Goal: Information Seeking & Learning: Find specific fact

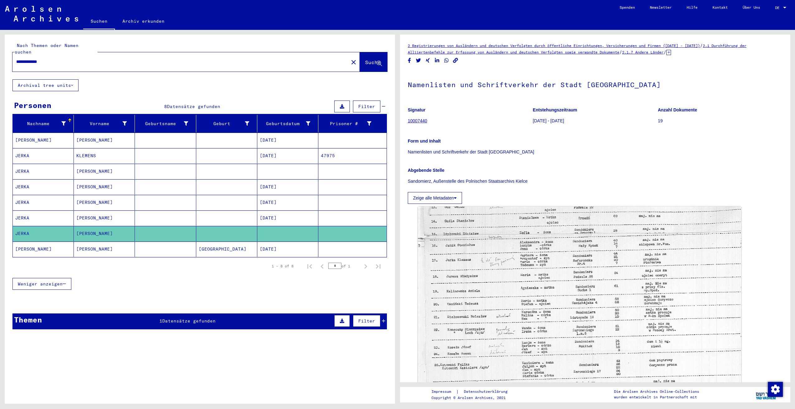
click at [227, 59] on input "**********" at bounding box center [180, 62] width 329 height 7
type input "*"
type input "**********"
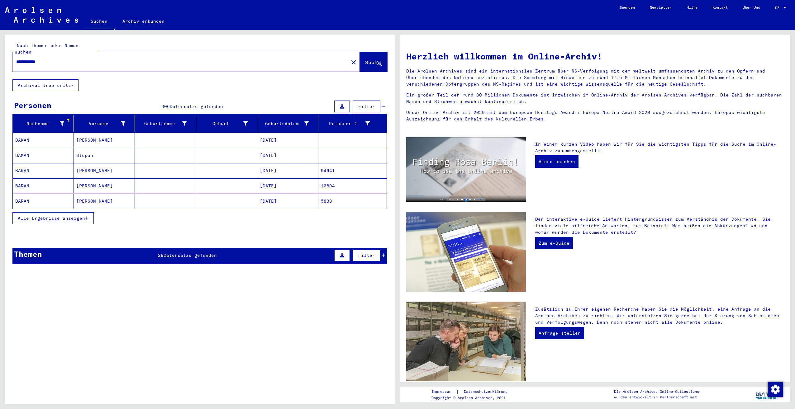
click at [26, 195] on mat-cell "BARAN" at bounding box center [43, 201] width 61 height 15
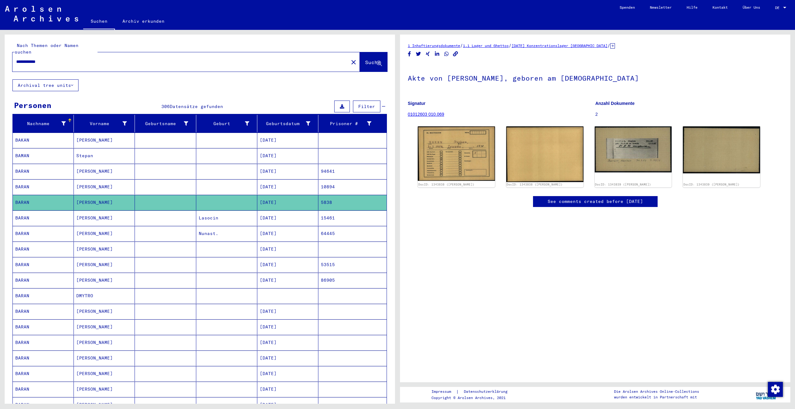
click at [234, 79] on div "**********" at bounding box center [200, 317] width 390 height 565
click at [257, 83] on div "**********" at bounding box center [200, 317] width 390 height 565
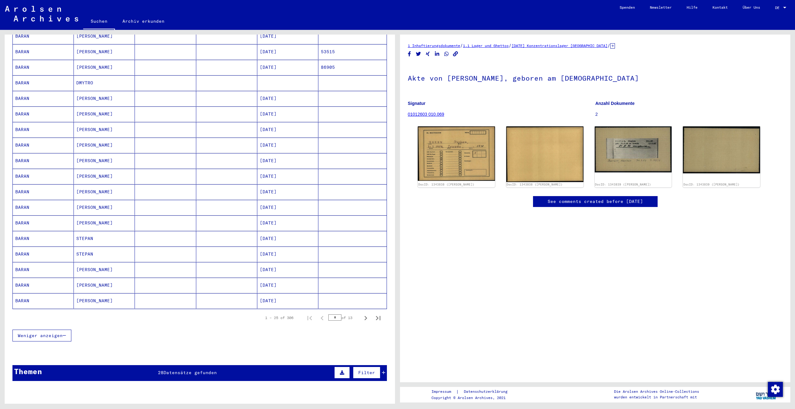
scroll to position [218, 0]
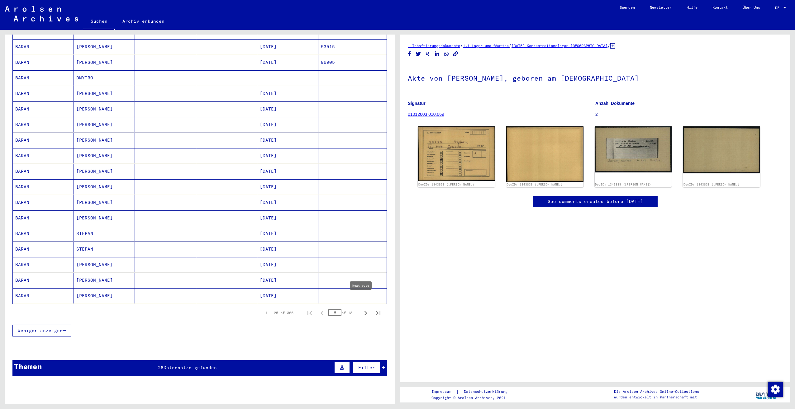
click at [361, 309] on icon "Next page" at bounding box center [365, 313] width 9 height 9
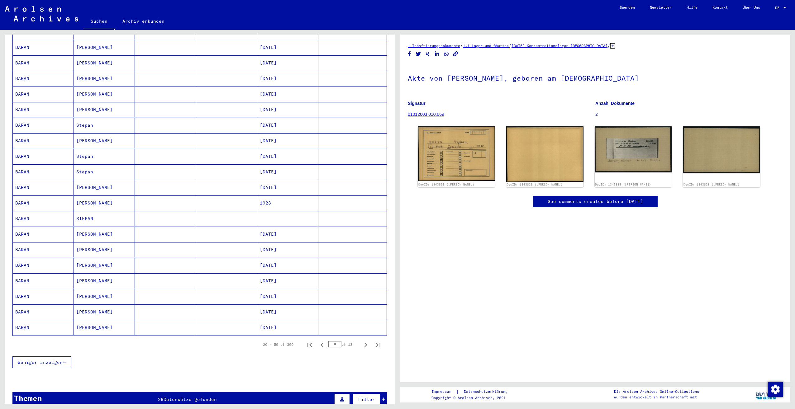
scroll to position [187, 0]
click at [361, 340] on icon "Next page" at bounding box center [365, 344] width 9 height 9
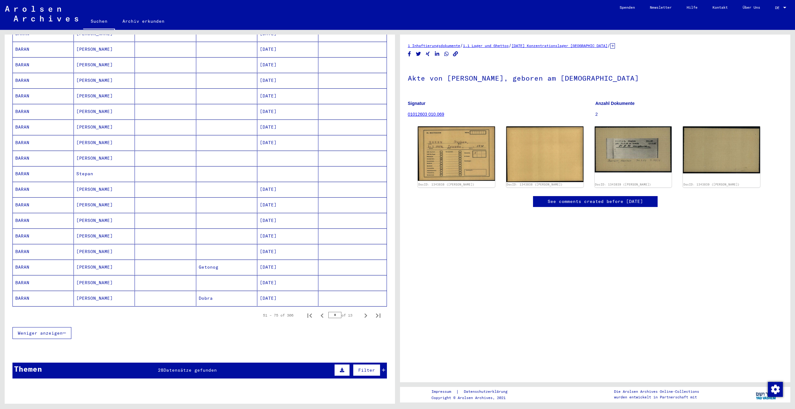
scroll to position [218, 0]
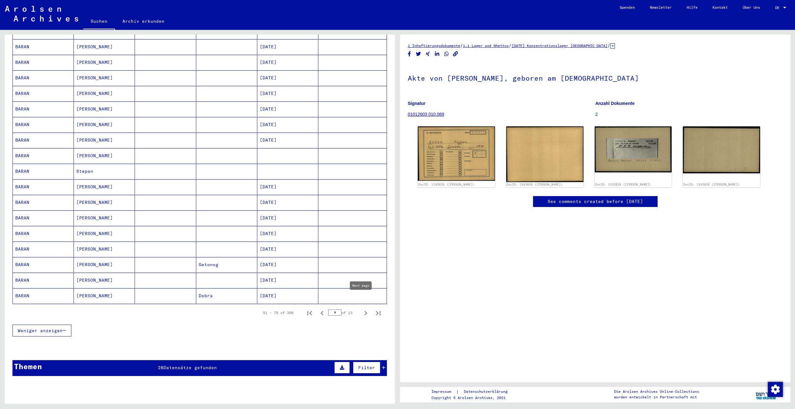
click at [361, 309] on icon "Next page" at bounding box center [365, 313] width 9 height 9
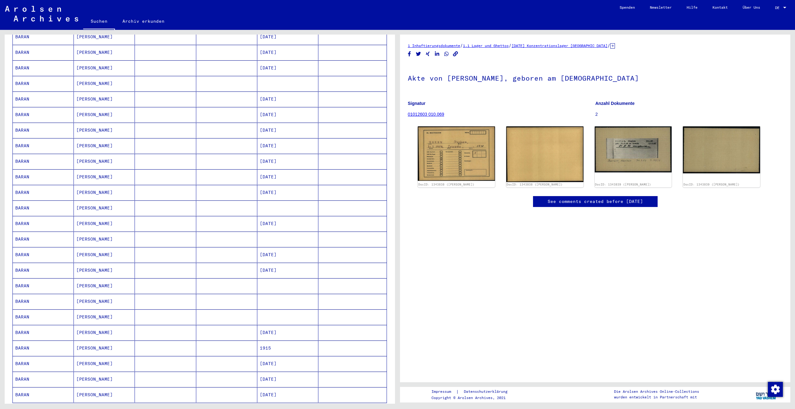
scroll to position [125, 0]
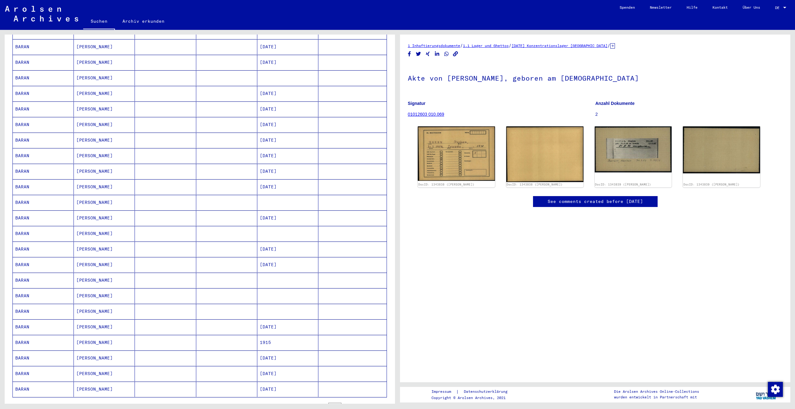
click at [85, 320] on mat-cell "[PERSON_NAME]" at bounding box center [104, 327] width 61 height 15
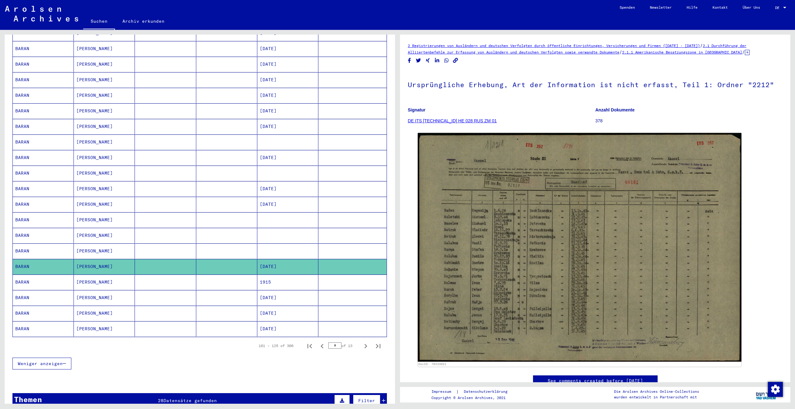
scroll to position [187, 0]
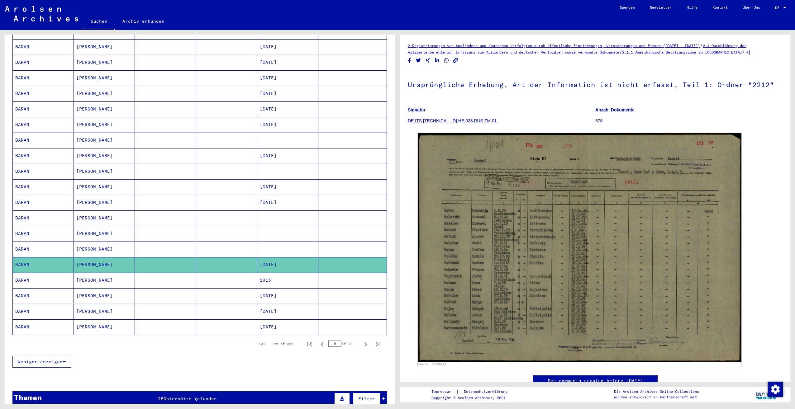
click at [206, 148] on mat-cell at bounding box center [226, 155] width 61 height 15
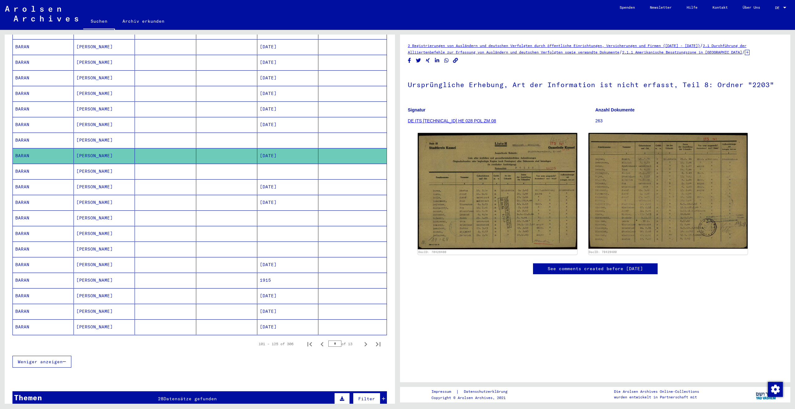
click at [257, 358] on div "Nachname Vorname Geburtsname Geburt‏ Geburtsdatum Prisoner # [PERSON_NAME] [DAT…" at bounding box center [200, 152] width 390 height 448
click at [361, 340] on icon "Next page" at bounding box center [365, 344] width 9 height 9
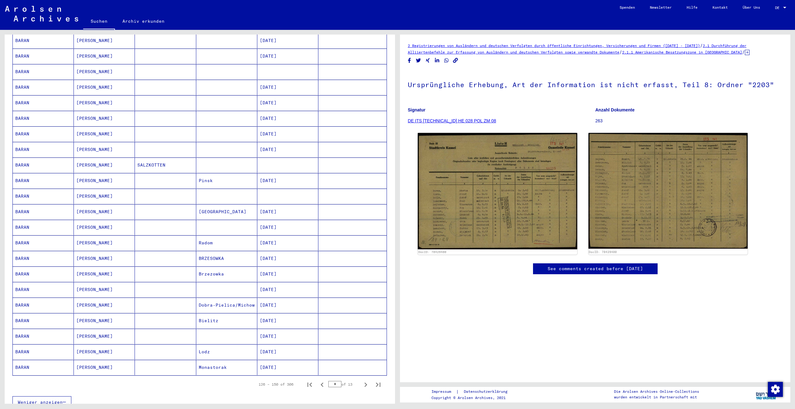
scroll to position [156, 0]
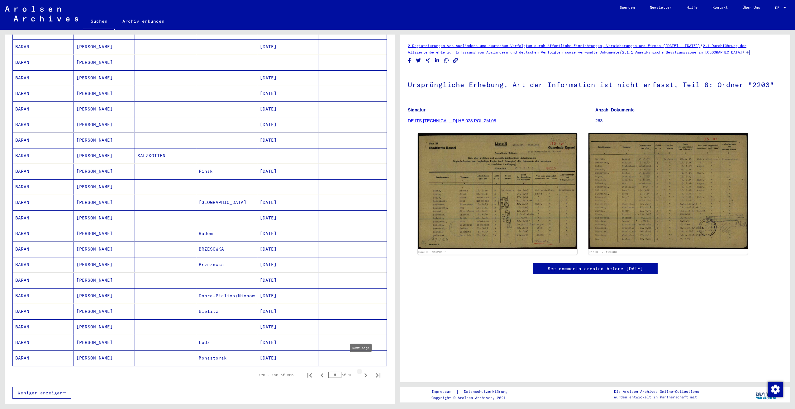
click at [361, 371] on icon "Next page" at bounding box center [365, 375] width 9 height 9
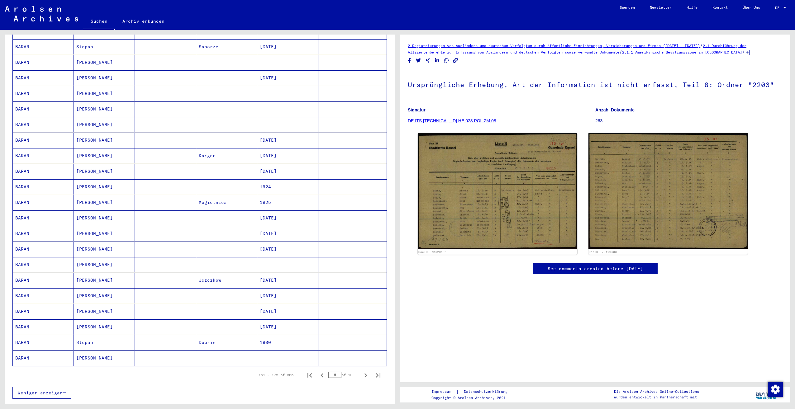
click at [267, 211] on mat-cell "[DATE]" at bounding box center [287, 218] width 61 height 15
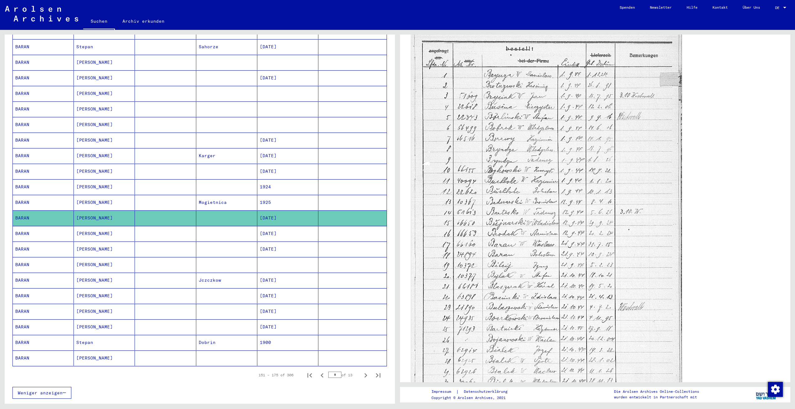
scroll to position [125, 0]
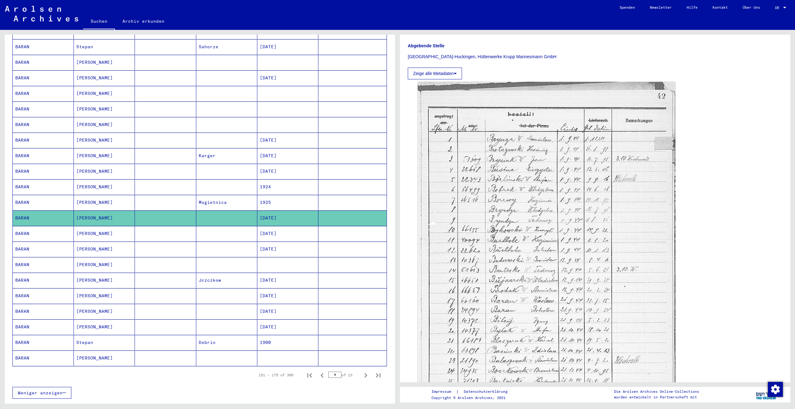
click at [274, 320] on mat-cell "[DATE]" at bounding box center [287, 327] width 61 height 15
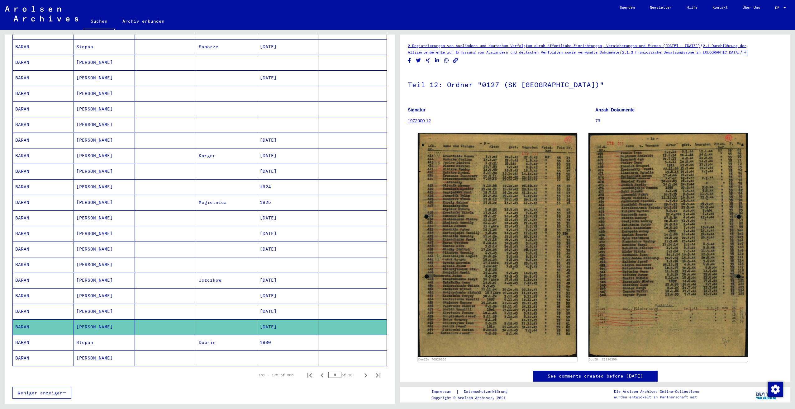
click at [319, 389] on div "Weniger anzeigen" at bounding box center [199, 393] width 375 height 18
click at [361, 371] on icon "Next page" at bounding box center [365, 375] width 9 height 9
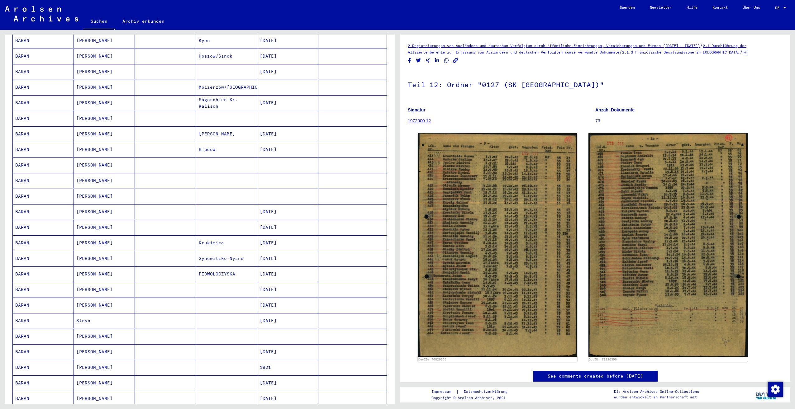
scroll to position [156, 0]
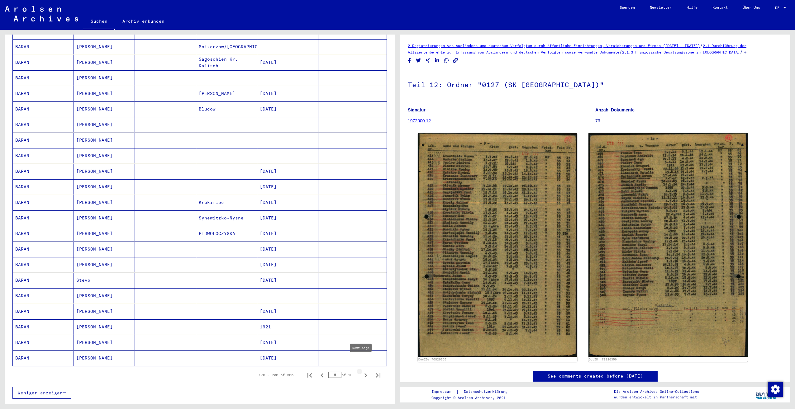
click at [361, 371] on icon "Next page" at bounding box center [365, 375] width 9 height 9
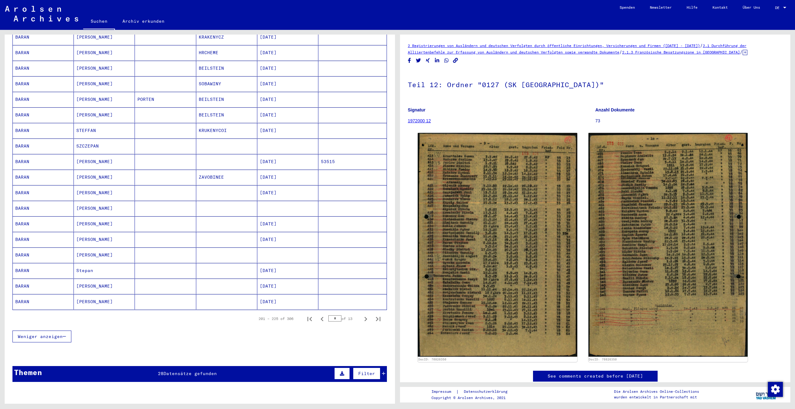
scroll to position [218, 0]
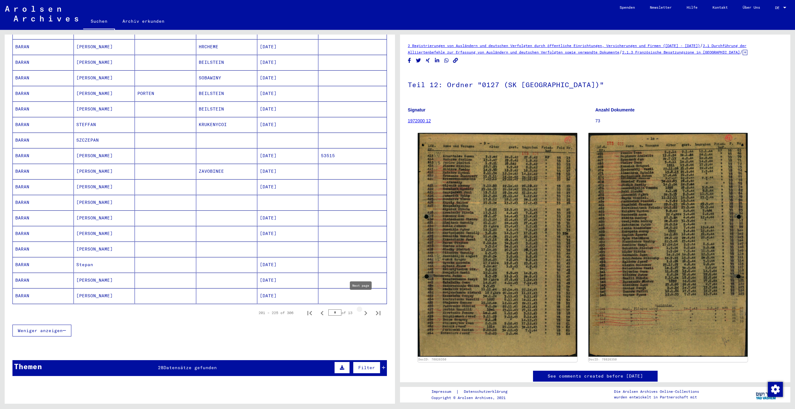
click at [361, 309] on icon "Next page" at bounding box center [365, 313] width 9 height 9
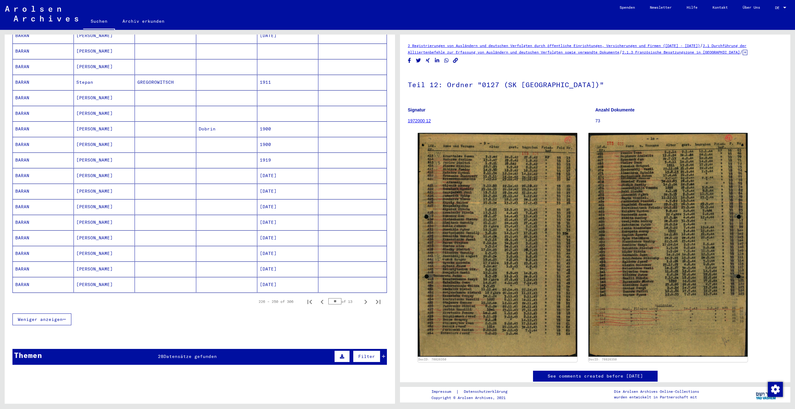
scroll to position [249, 0]
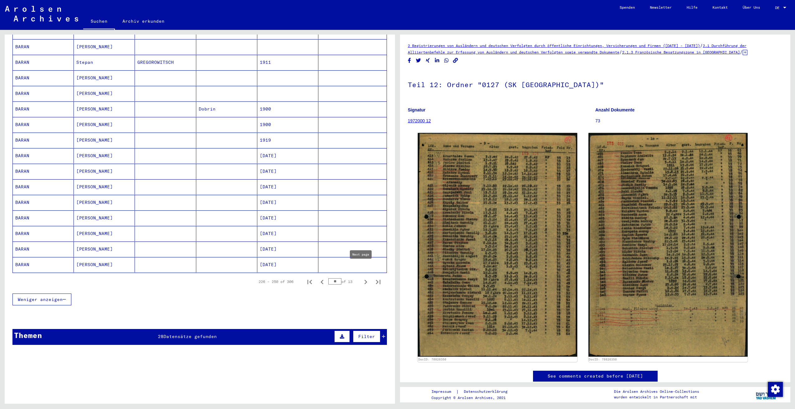
click at [361, 278] on icon "Next page" at bounding box center [365, 282] width 9 height 9
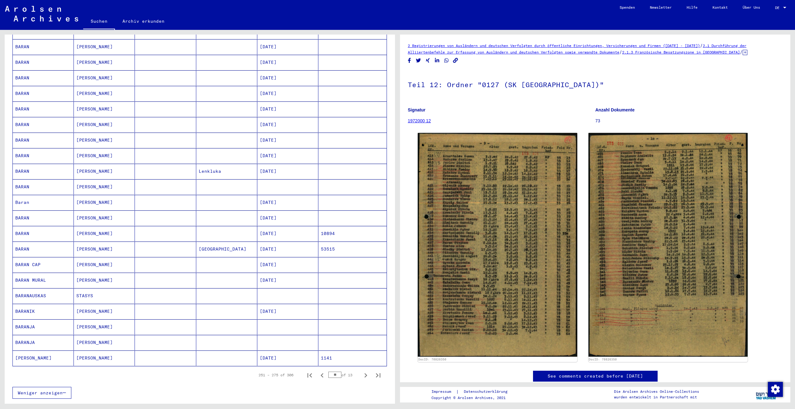
scroll to position [218, 0]
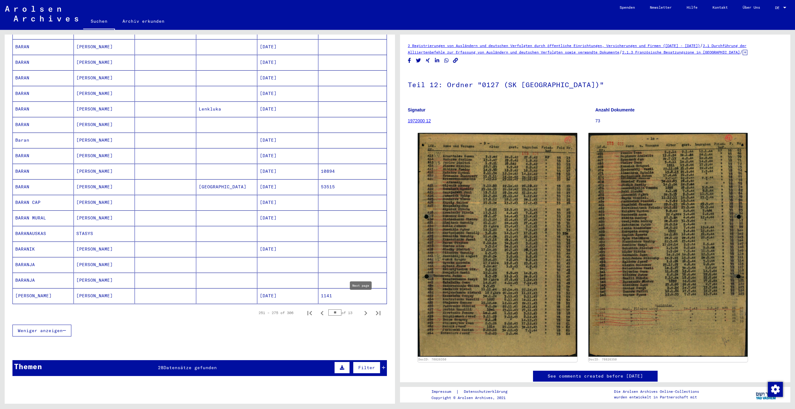
click at [365, 311] on icon "Next page" at bounding box center [366, 313] width 3 height 4
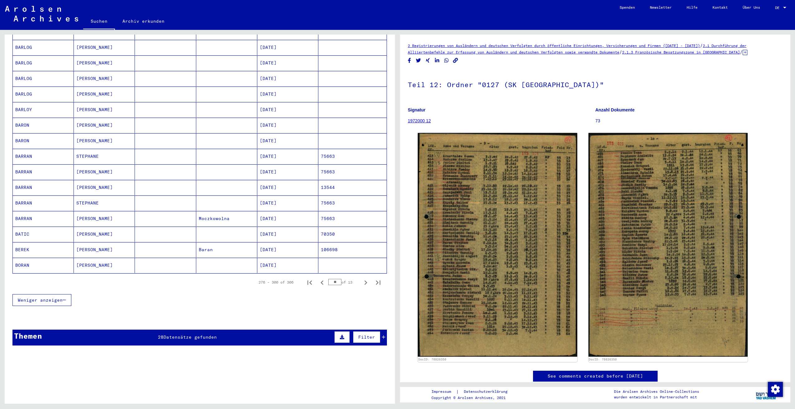
scroll to position [249, 0]
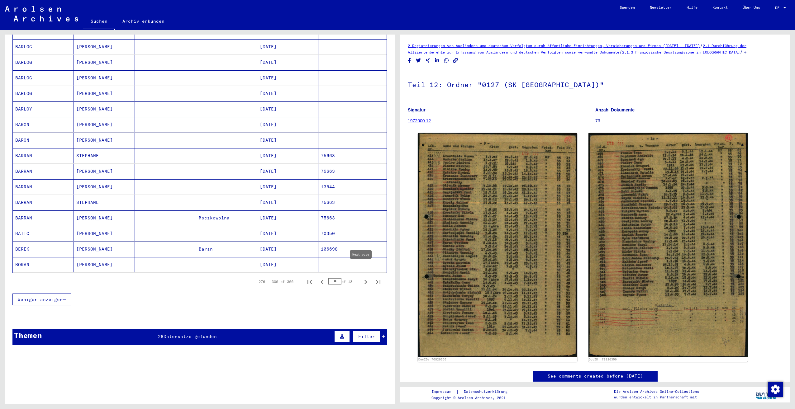
click at [365, 280] on icon "Next page" at bounding box center [366, 282] width 3 height 4
type input "**"
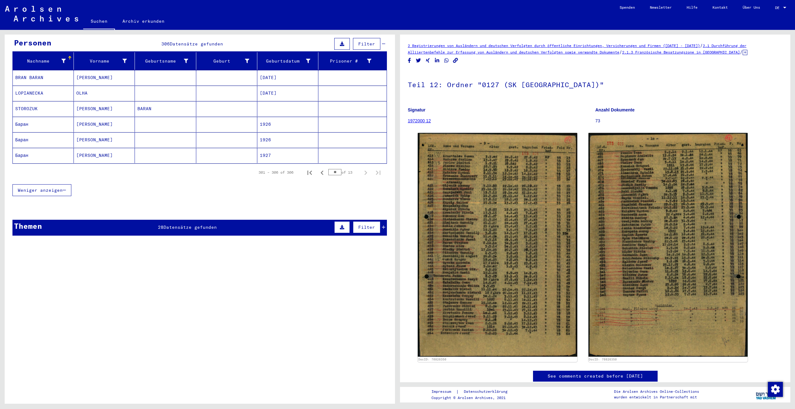
scroll to position [52, 0]
